Goal: Information Seeking & Learning: Learn about a topic

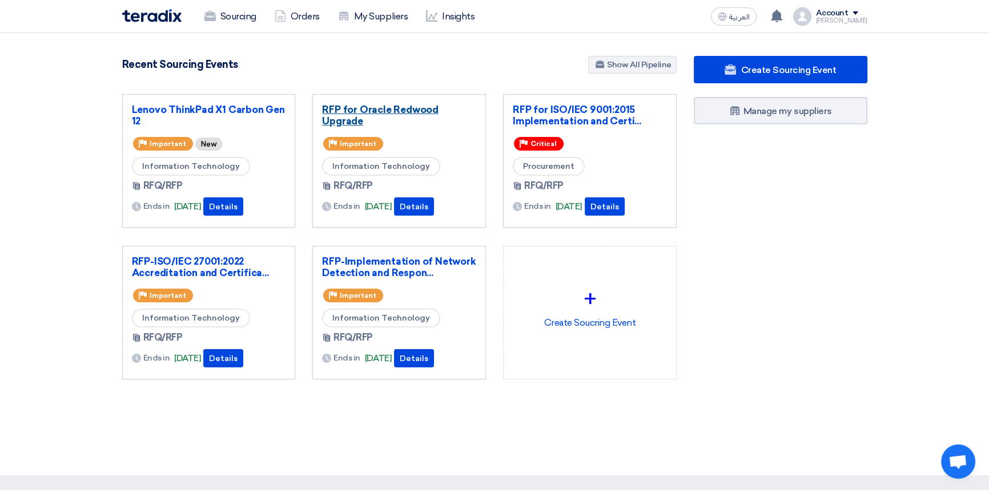
click at [381, 108] on link "RFP for Oracle Redwood Upgrade" at bounding box center [399, 115] width 154 height 23
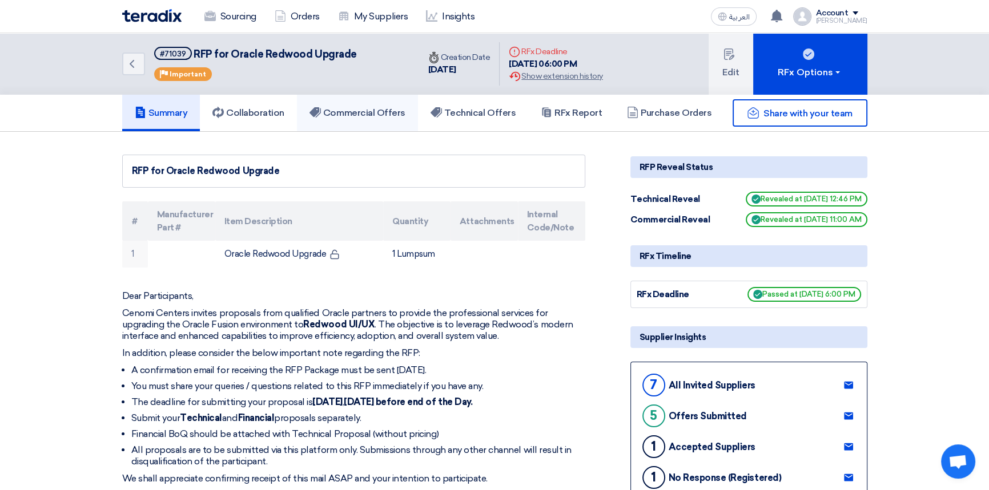
click at [361, 114] on h5 "Commercial Offers" at bounding box center [357, 112] width 96 height 11
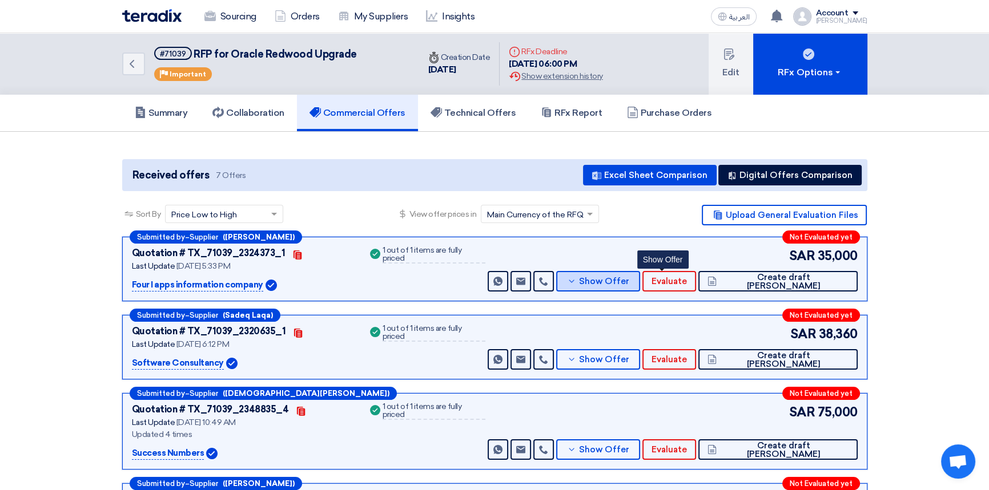
click at [629, 279] on span "Show Offer" at bounding box center [604, 281] width 50 height 9
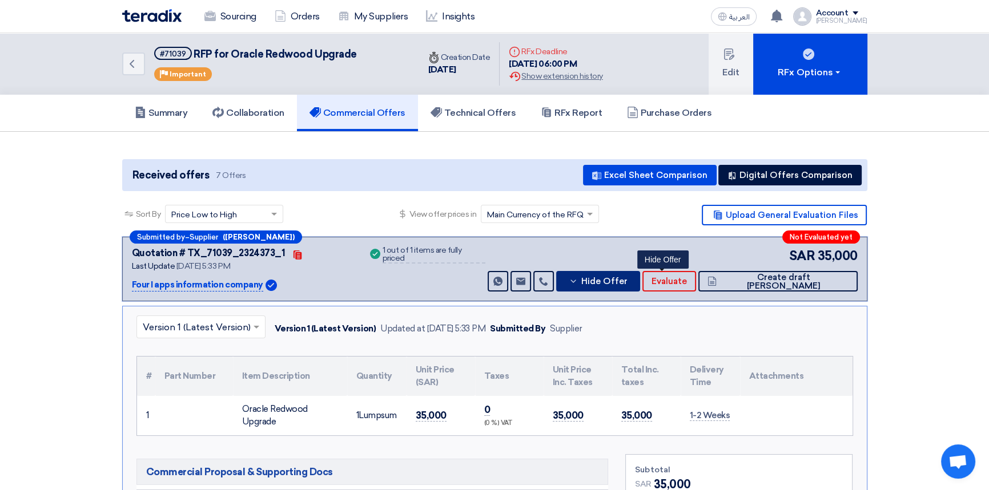
click at [627, 280] on span "Hide Offer" at bounding box center [603, 281] width 46 height 9
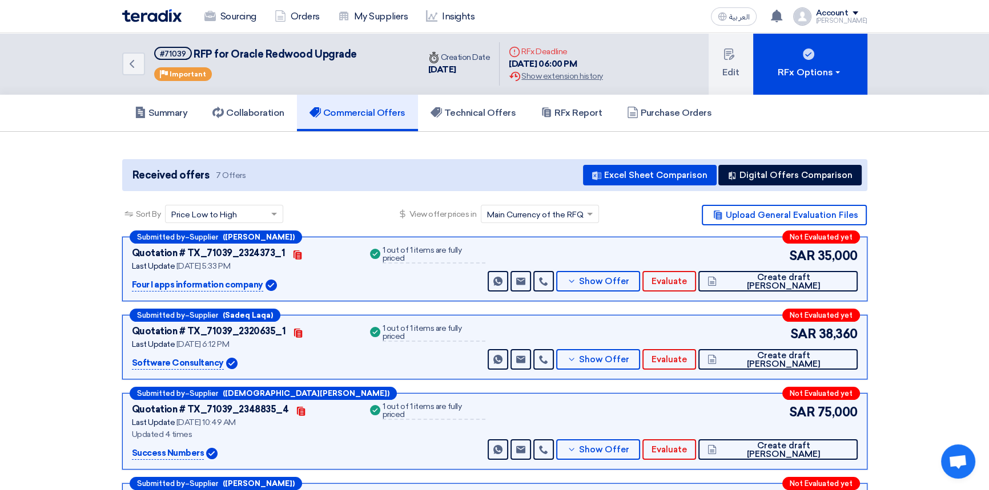
click at [141, 16] on img at bounding box center [151, 15] width 59 height 13
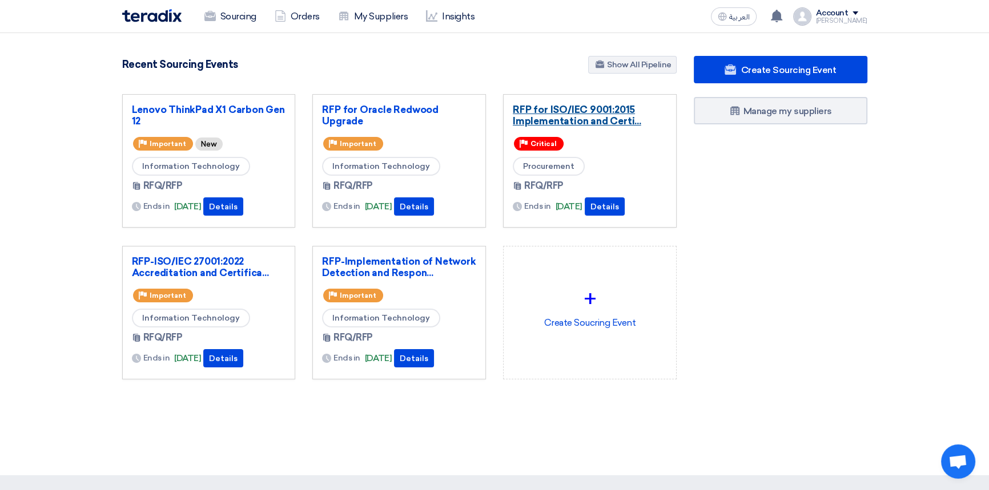
click at [575, 111] on link "RFP for ISO/IEC 9001:2015 Implementation and Certi..." at bounding box center [590, 115] width 154 height 23
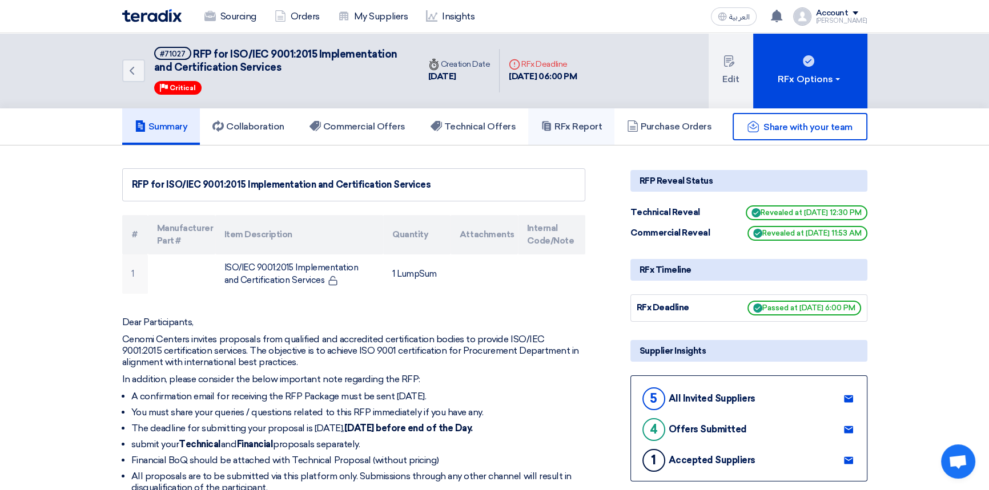
click at [579, 126] on h5 "RFx Report" at bounding box center [571, 126] width 61 height 11
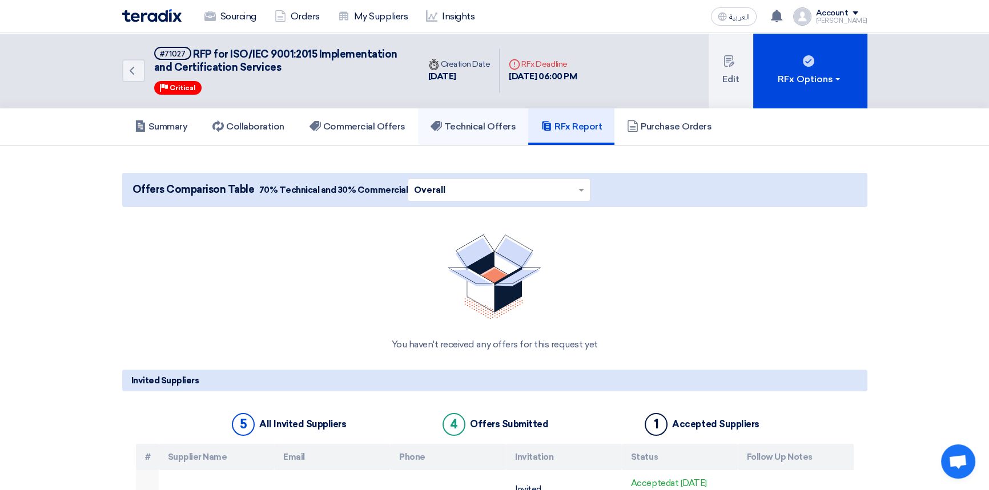
click at [485, 122] on h5 "Technical Offers" at bounding box center [472, 126] width 85 height 11
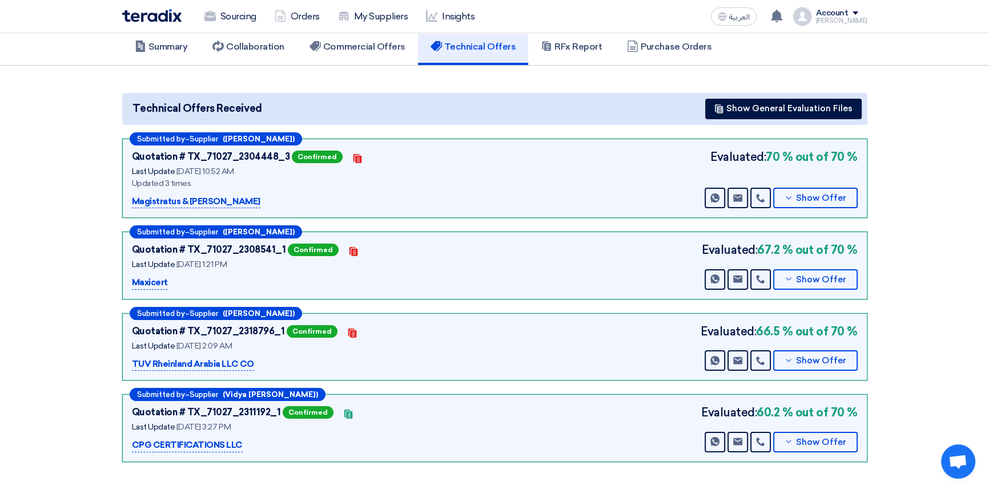
scroll to position [103, 0]
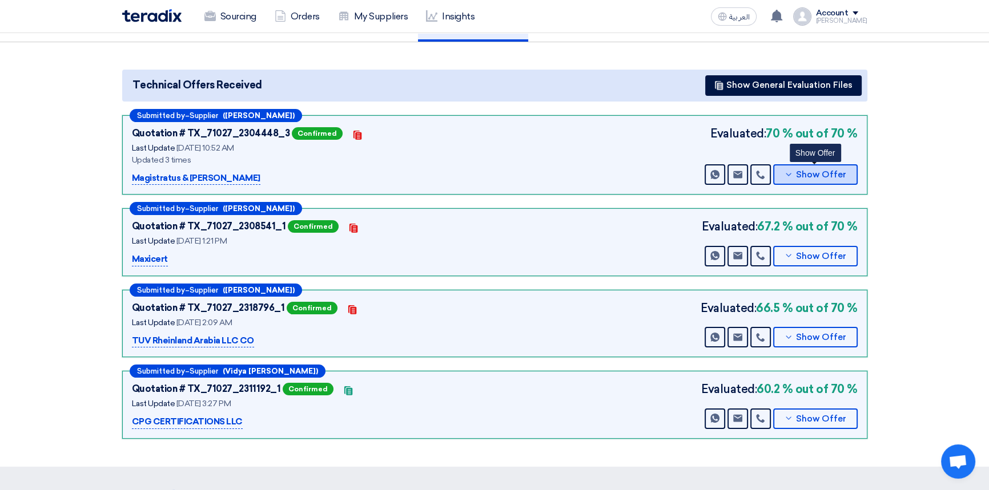
click at [838, 177] on span "Show Offer" at bounding box center [821, 175] width 50 height 9
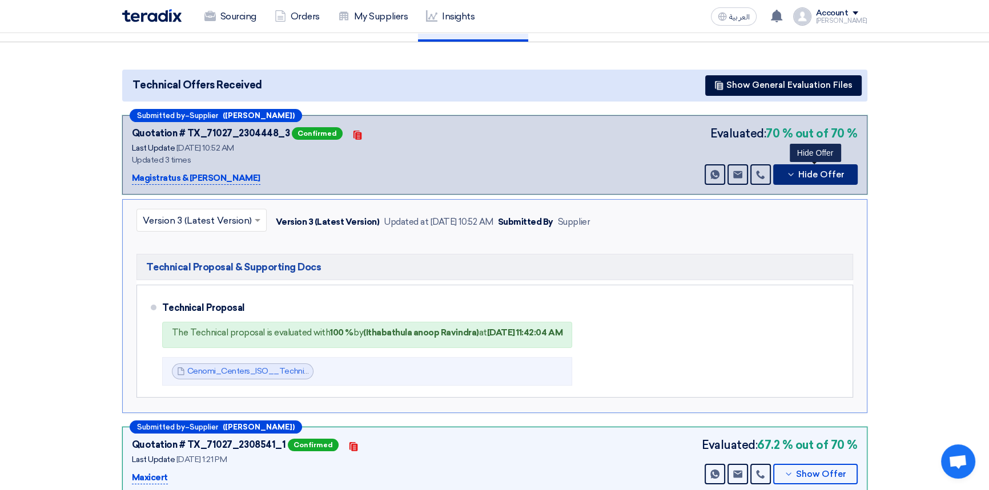
click at [821, 176] on span "Hide Offer" at bounding box center [821, 175] width 46 height 9
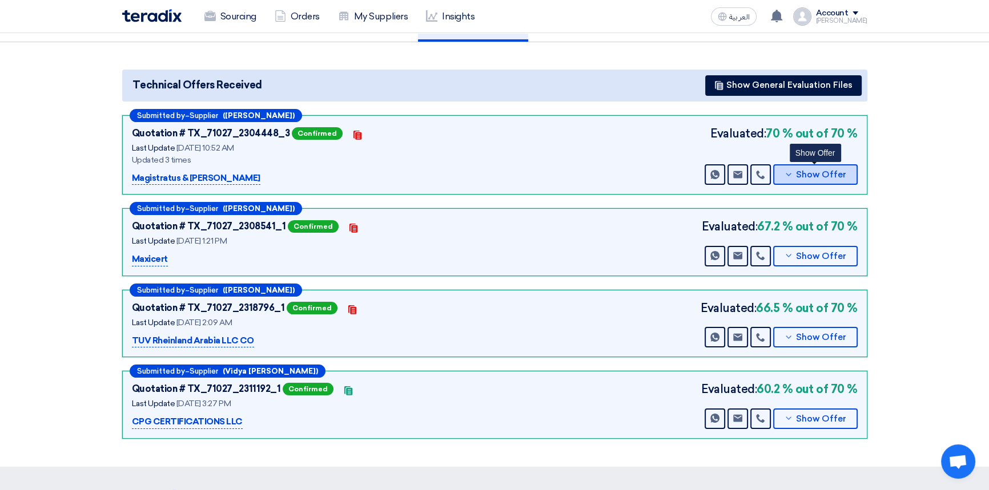
click at [814, 176] on span "Show Offer" at bounding box center [821, 175] width 50 height 9
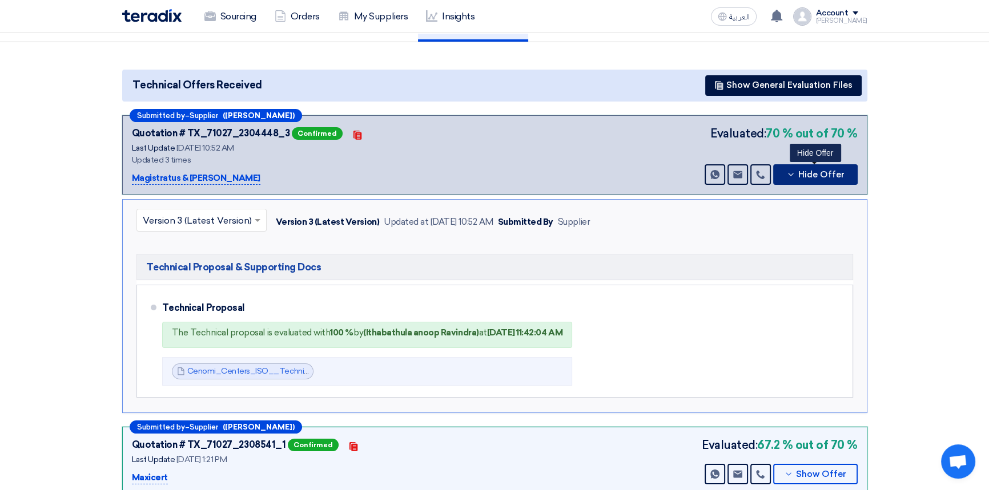
click at [819, 172] on span "Hide Offer" at bounding box center [821, 175] width 46 height 9
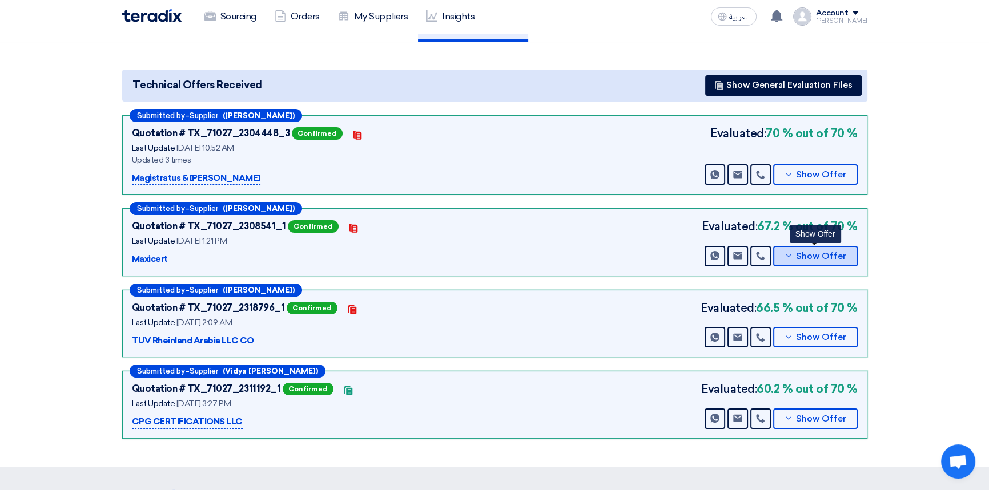
click at [816, 257] on span "Show Offer" at bounding box center [821, 256] width 50 height 9
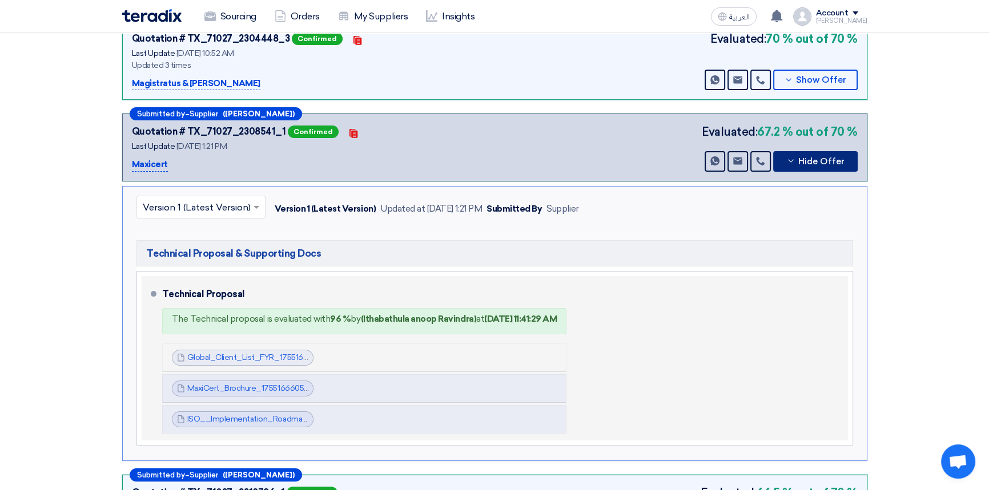
scroll to position [207, 0]
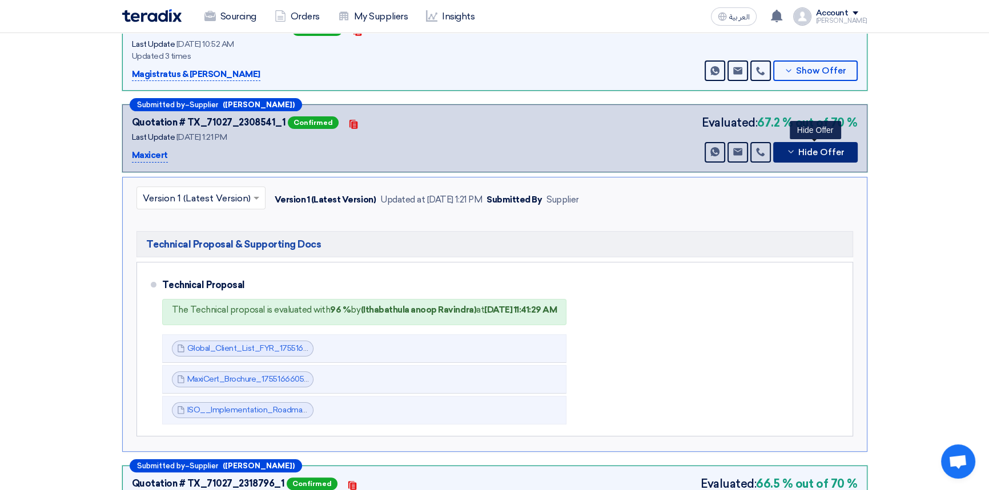
click at [818, 154] on span "Hide Offer" at bounding box center [821, 152] width 46 height 9
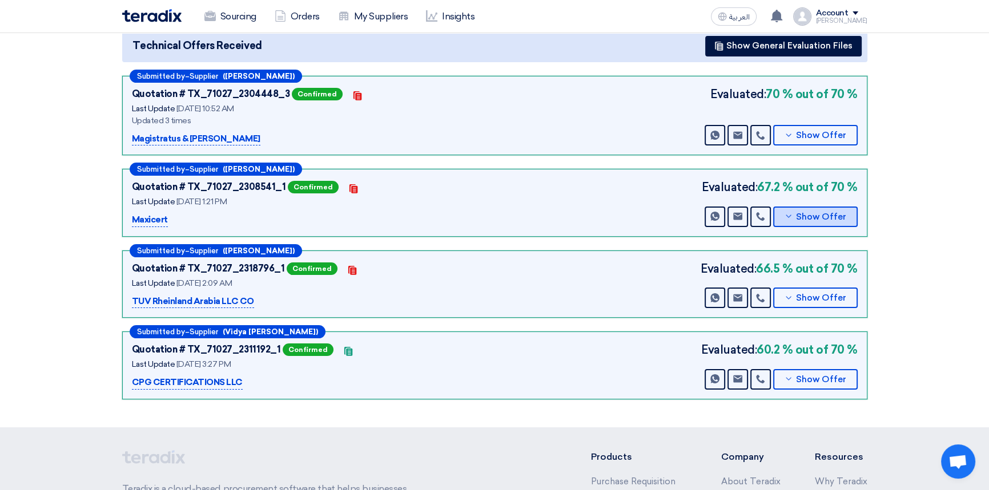
scroll to position [51, 0]
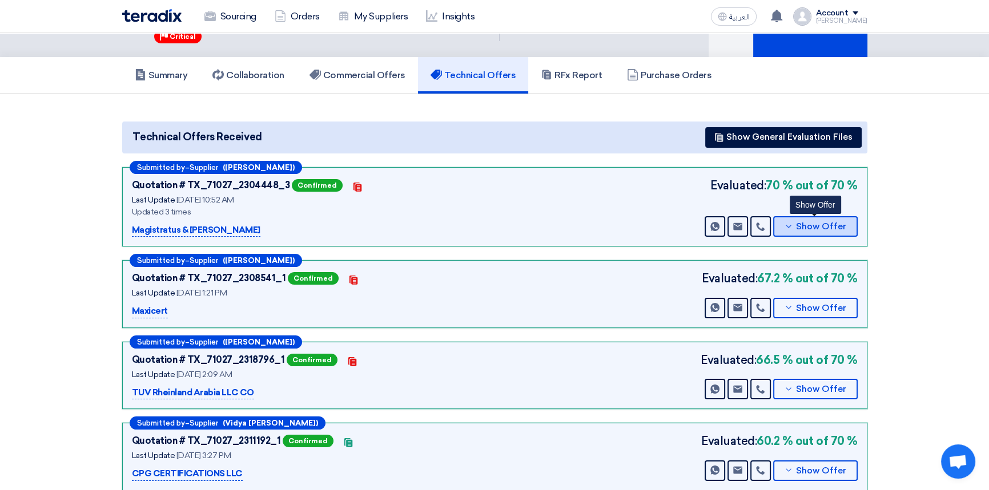
click at [807, 228] on span "Show Offer" at bounding box center [821, 227] width 50 height 9
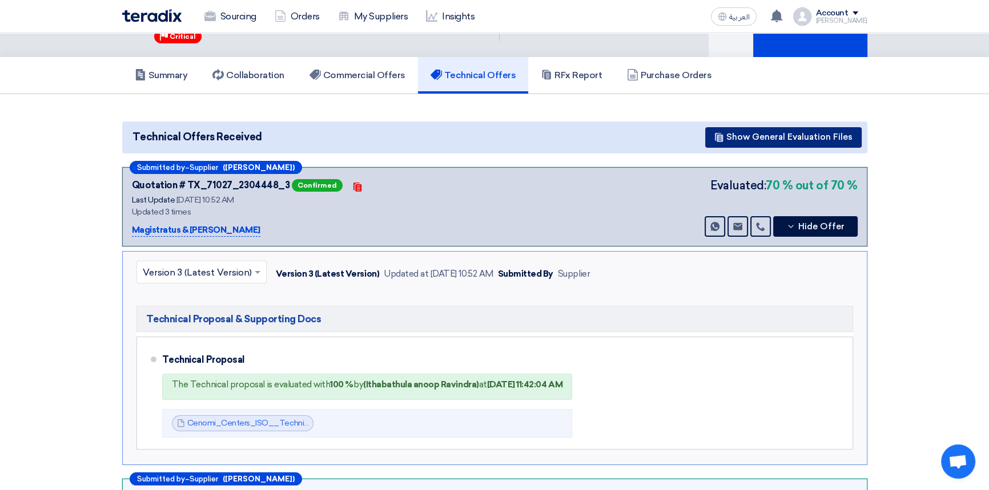
click at [785, 139] on button "Show General Evaluation Files" at bounding box center [783, 137] width 156 height 21
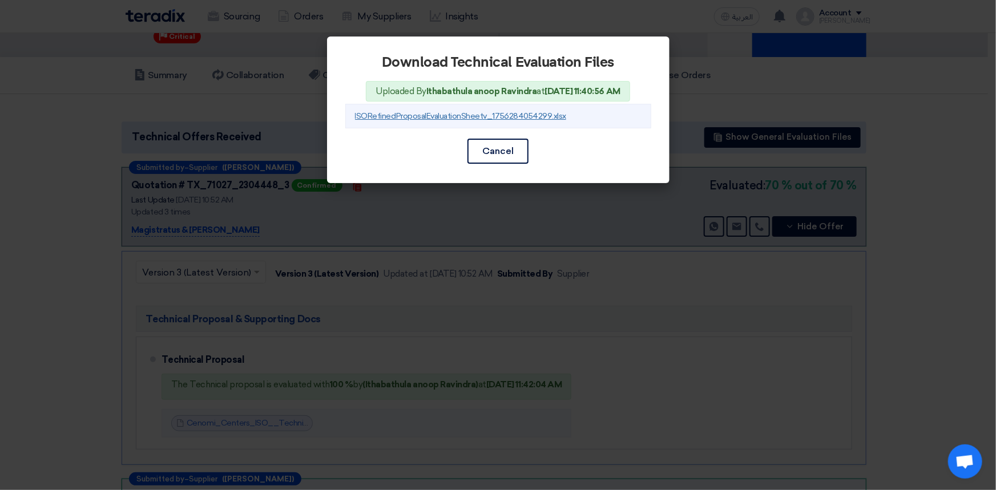
click at [506, 115] on link "ISORefinedProposalEvaluationSheetv_1756284054299.xlsx" at bounding box center [461, 116] width 212 height 10
click at [493, 149] on button "Cancel" at bounding box center [497, 151] width 61 height 25
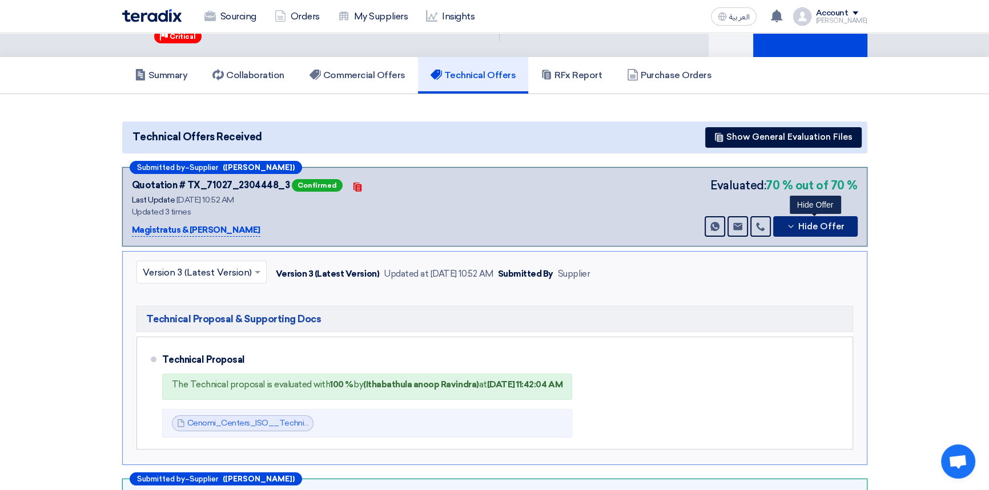
click at [805, 232] on button "Hide Offer" at bounding box center [815, 226] width 84 height 21
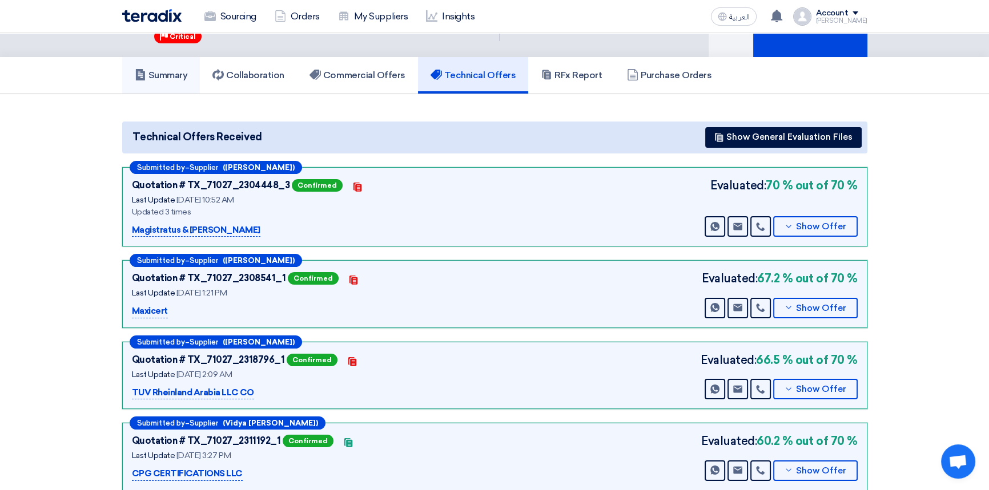
click at [164, 80] on link "Summary" at bounding box center [161, 75] width 78 height 37
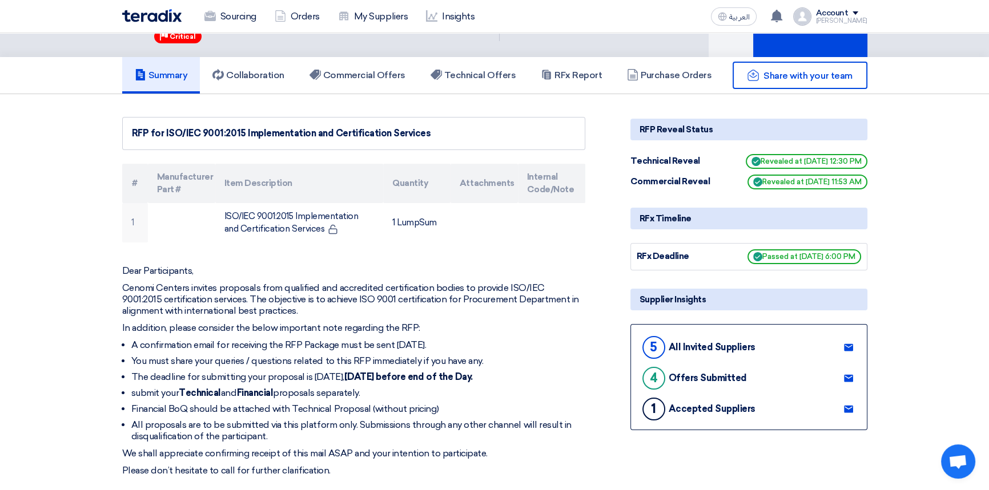
click at [154, 12] on img at bounding box center [151, 15] width 59 height 13
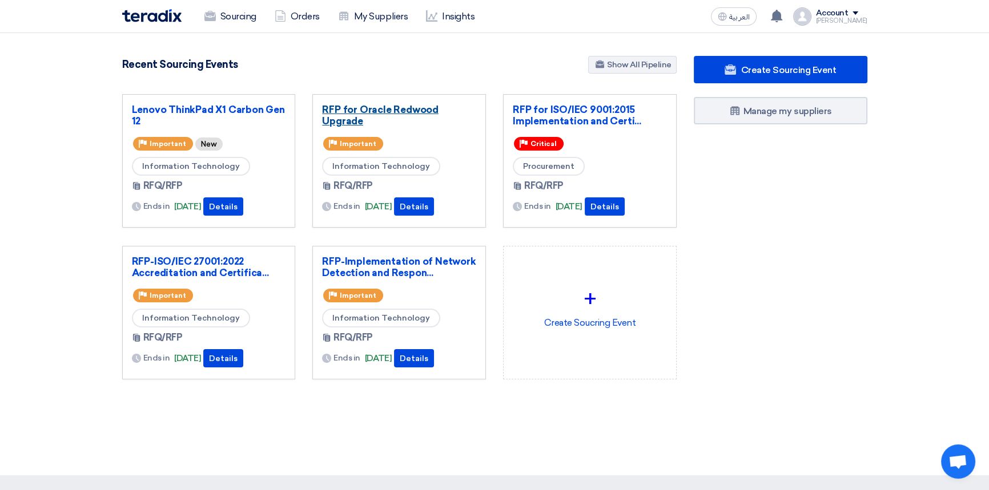
click at [370, 111] on link "RFP for Oracle Redwood Upgrade" at bounding box center [399, 115] width 154 height 23
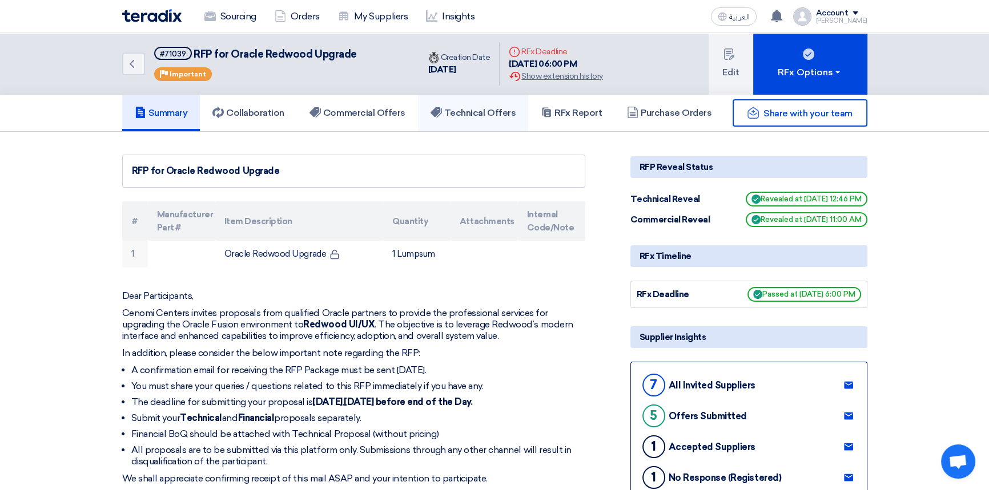
click at [486, 112] on h5 "Technical Offers" at bounding box center [472, 112] width 85 height 11
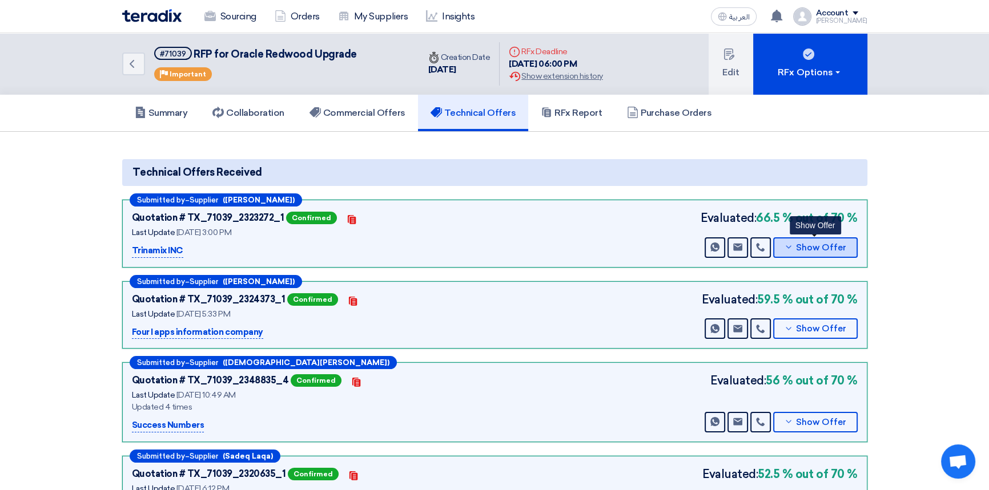
click at [802, 244] on span "Show Offer" at bounding box center [821, 248] width 50 height 9
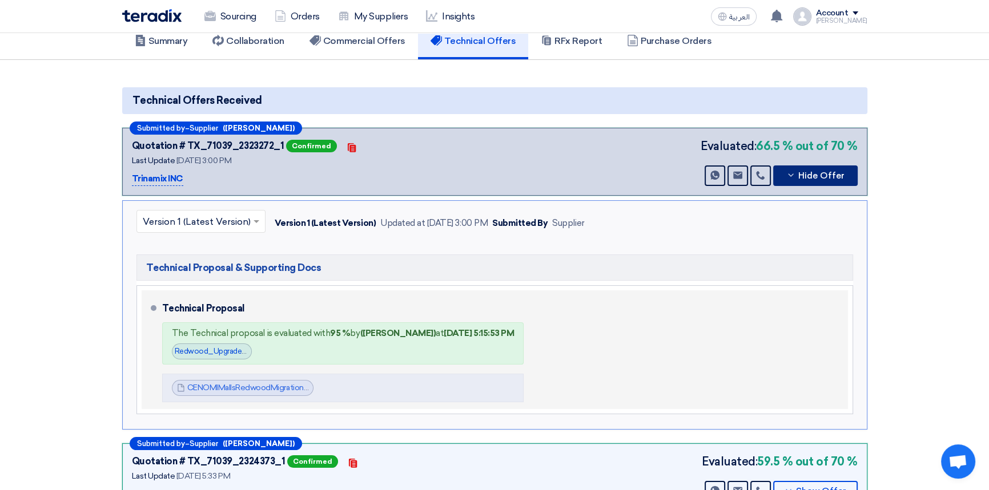
scroll to position [103, 0]
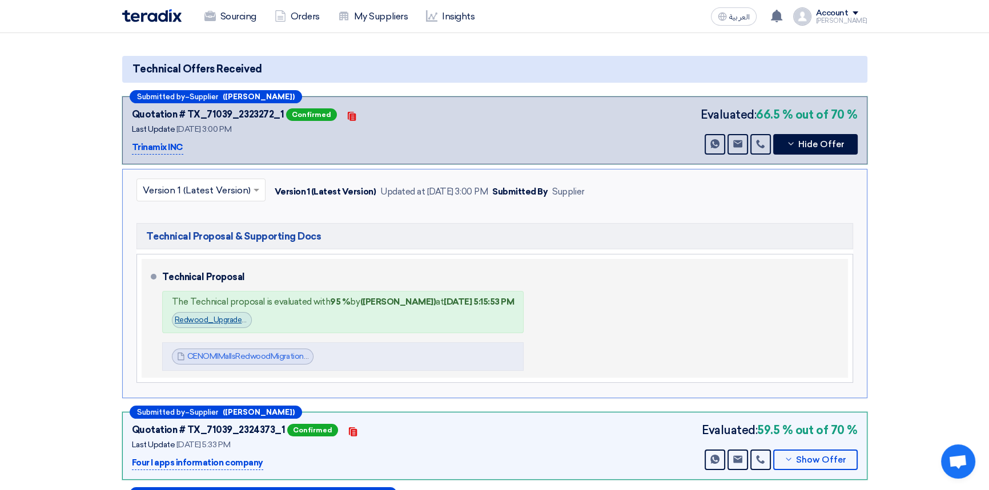
click at [216, 320] on link "Redwood_Upgrade_Evaluation_1756736150445.jpg" at bounding box center [263, 320] width 177 height 9
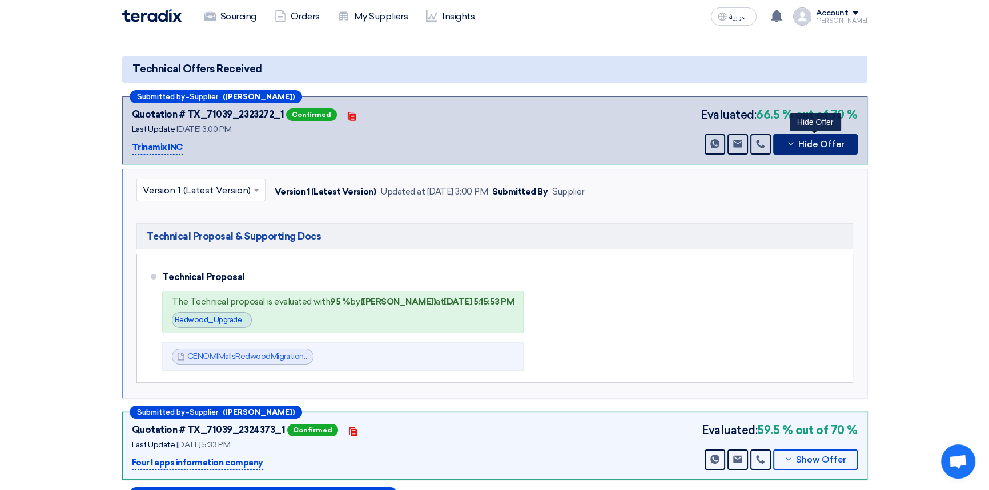
click at [819, 142] on span "Hide Offer" at bounding box center [821, 144] width 46 height 9
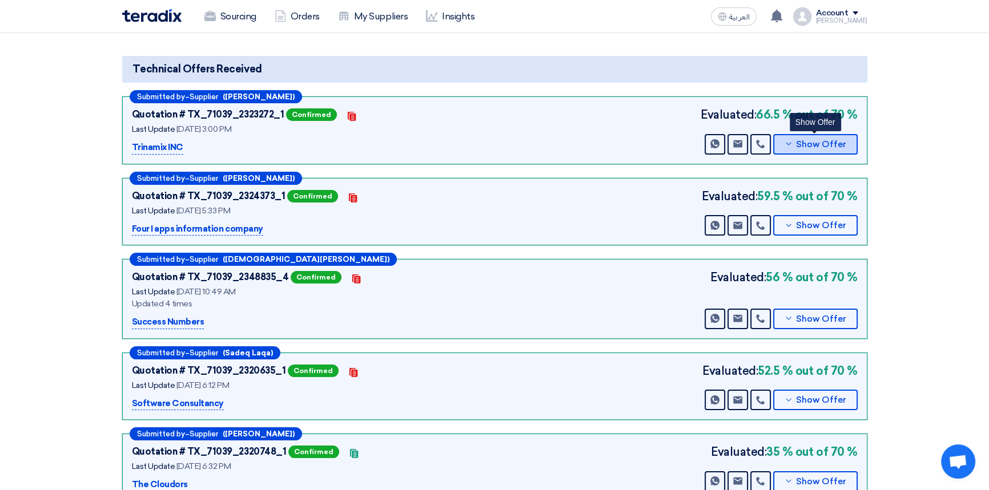
click at [831, 142] on span "Show Offer" at bounding box center [821, 144] width 50 height 9
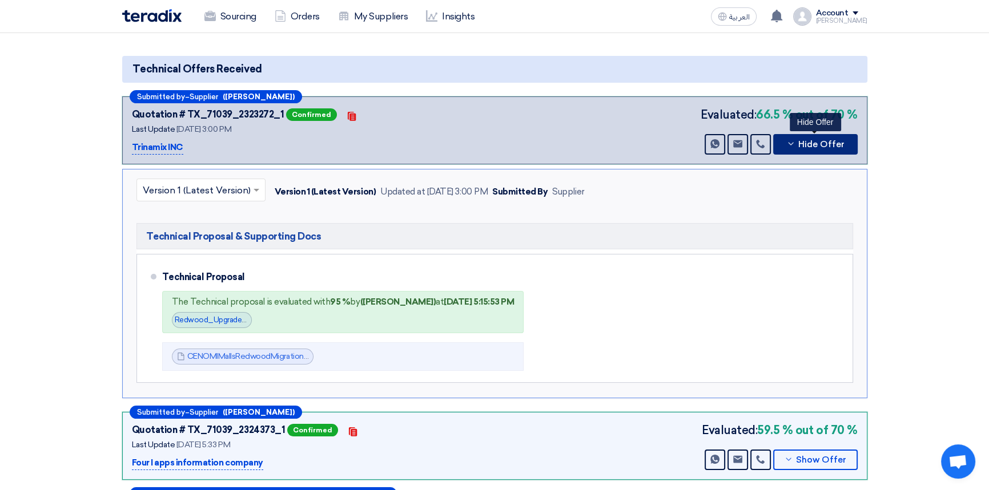
click at [830, 141] on span "Hide Offer" at bounding box center [821, 144] width 46 height 9
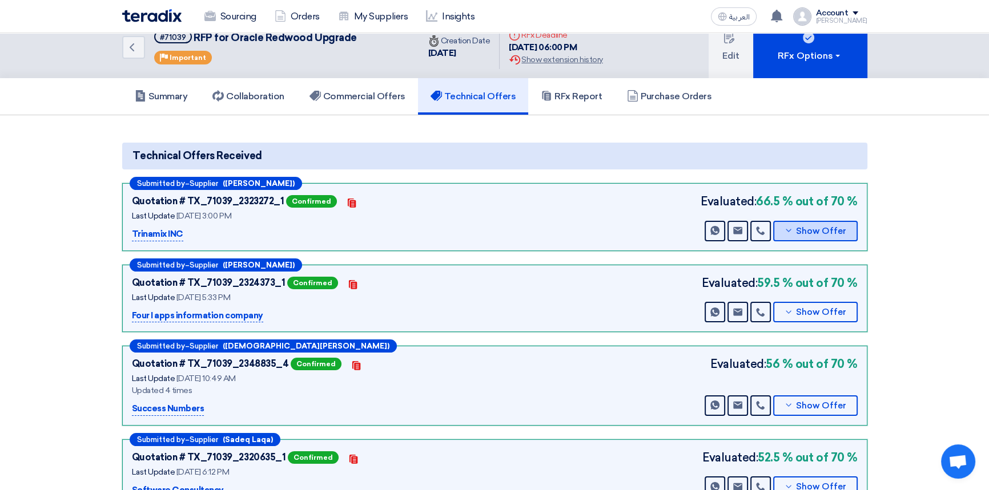
scroll to position [0, 0]
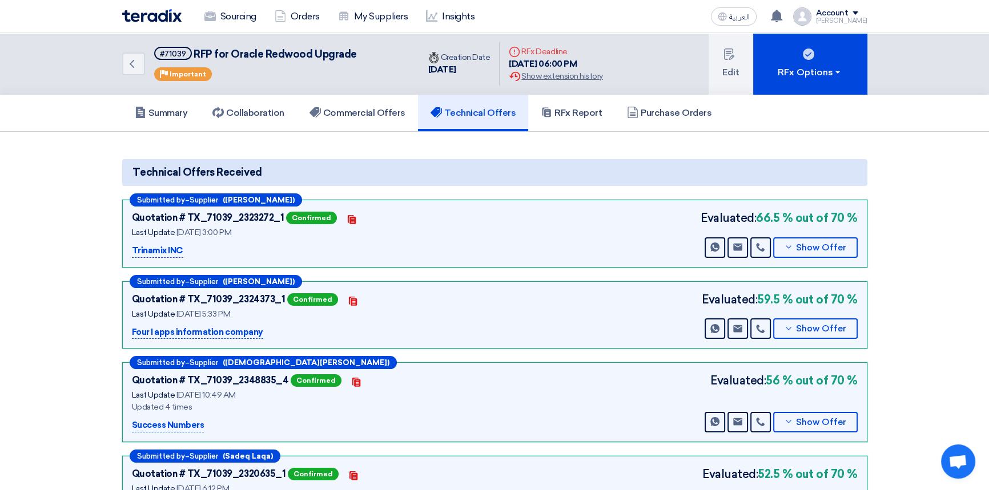
click at [148, 14] on img at bounding box center [151, 15] width 59 height 13
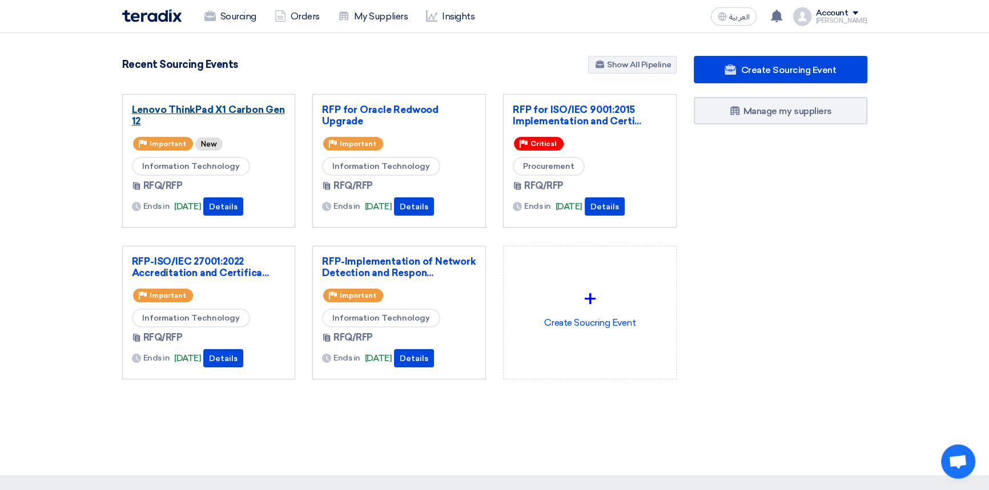
click at [176, 111] on link "Lenovo ThinkPad X1 Carbon Gen 12" at bounding box center [209, 115] width 154 height 23
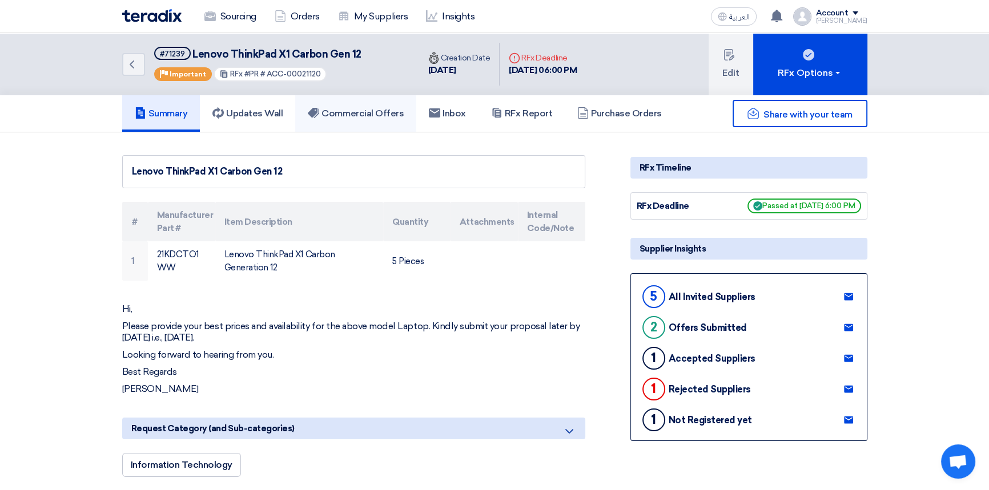
click at [376, 108] on h5 "Commercial Offers" at bounding box center [356, 113] width 96 height 11
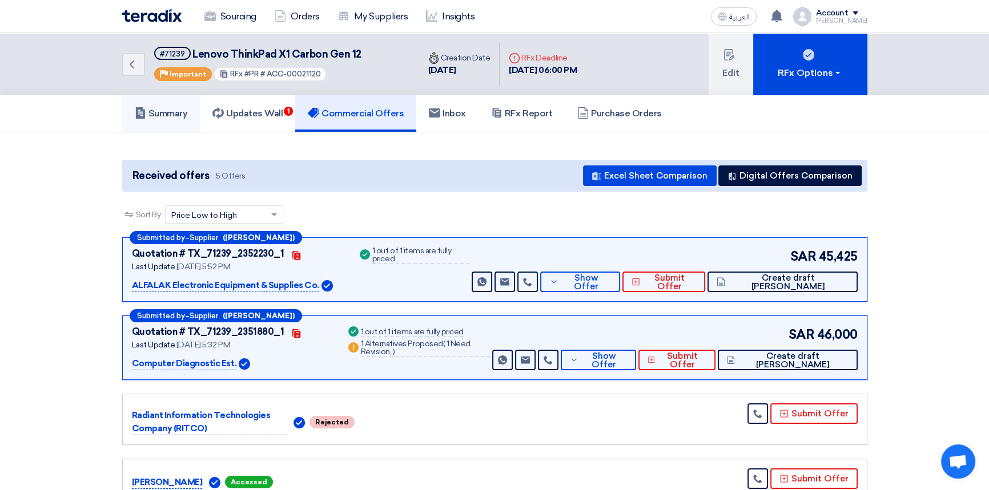
click at [159, 112] on h5 "Summary" at bounding box center [161, 113] width 53 height 11
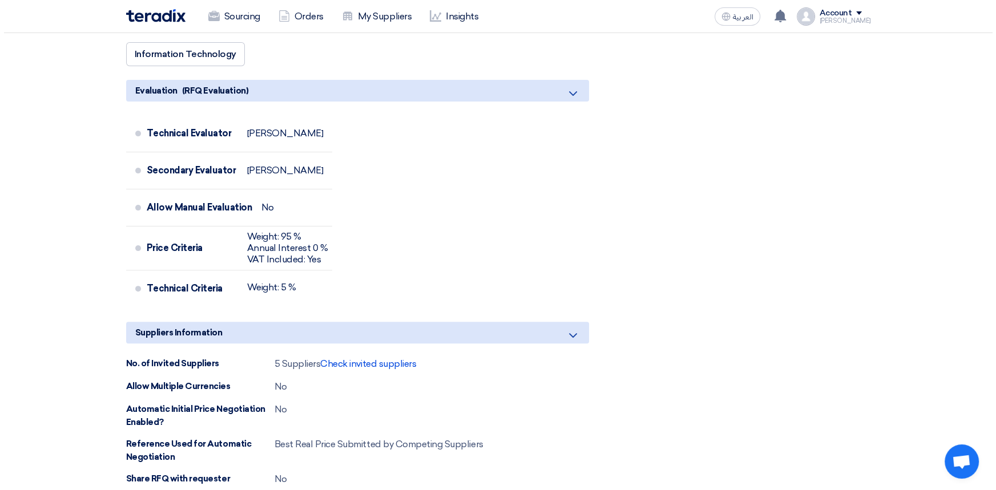
scroll to position [415, 0]
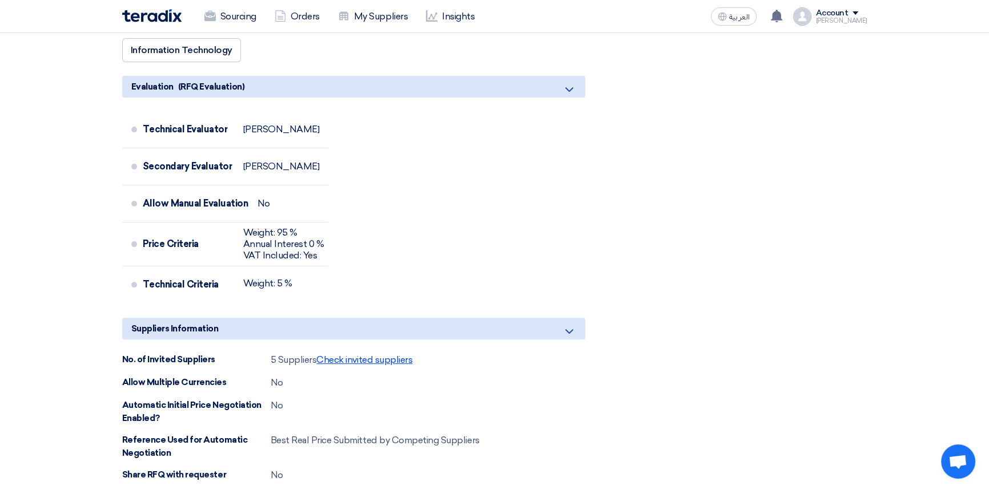
click at [395, 358] on span "Check invited suppliers" at bounding box center [364, 359] width 96 height 11
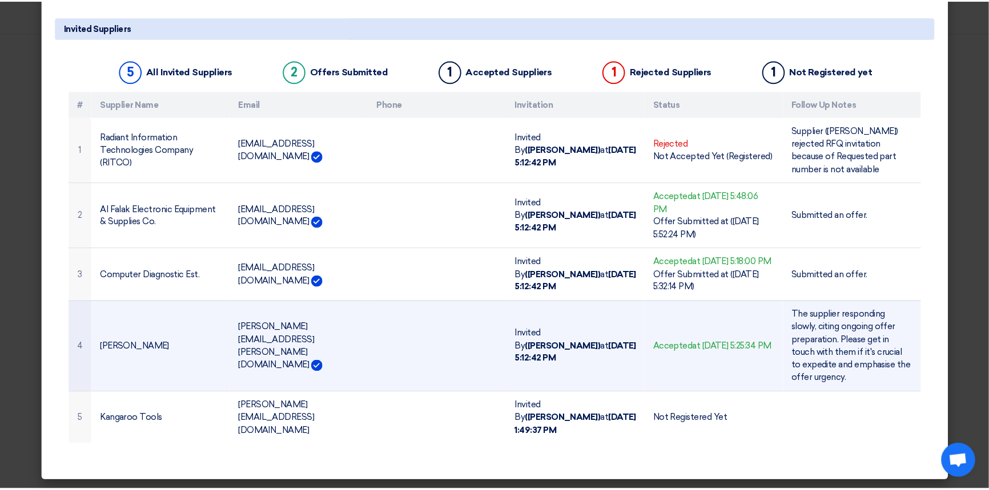
scroll to position [46, 0]
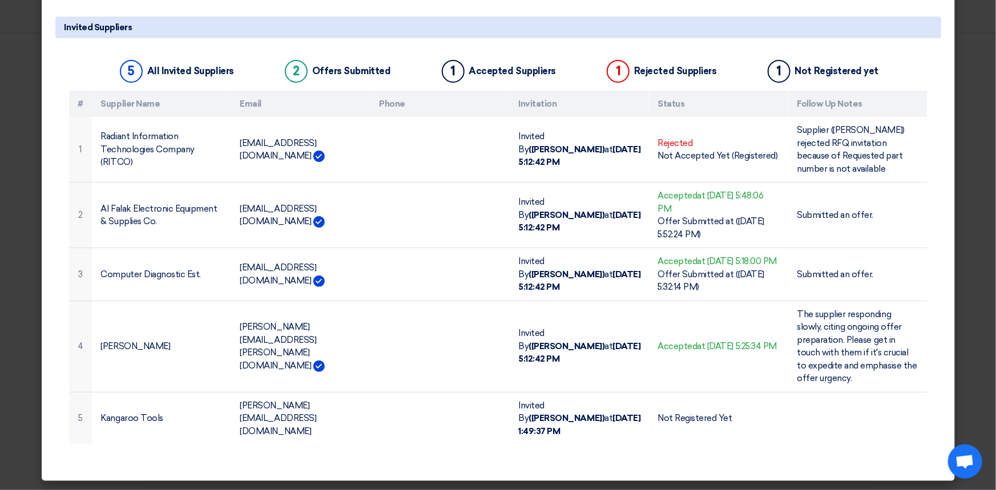
click at [972, 81] on modal-container "Invited Suppliers × Invited Suppliers 5 All Invited Suppliers 2 Offers Submitte…" at bounding box center [498, 245] width 996 height 490
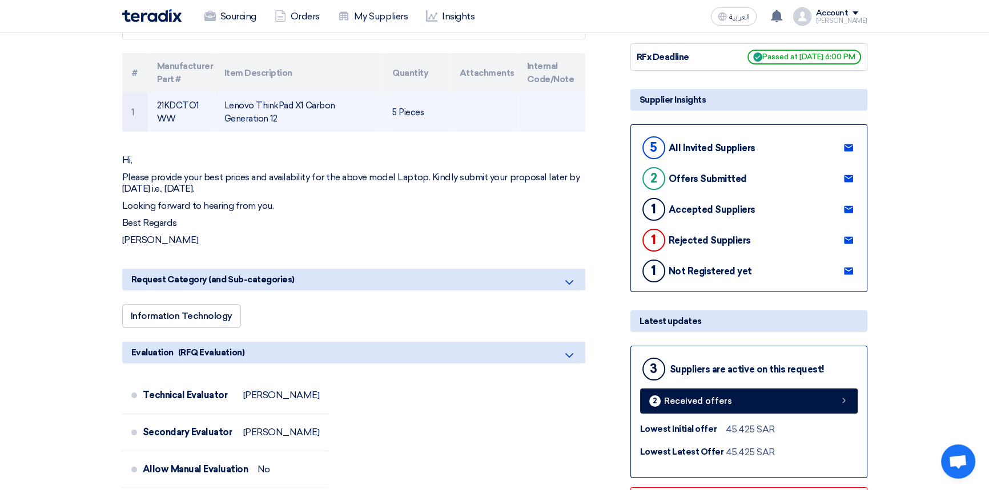
scroll to position [0, 0]
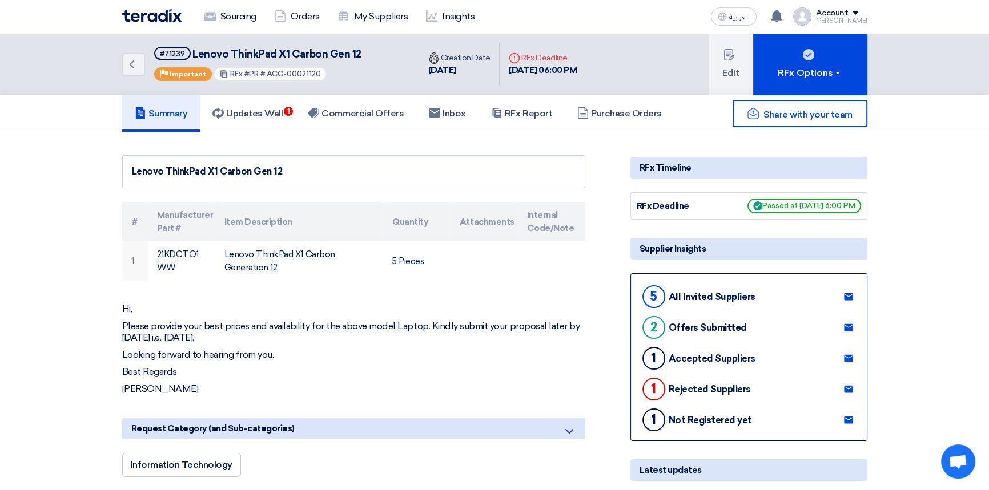
click at [147, 18] on img at bounding box center [151, 15] width 59 height 13
